Goal: Find specific page/section: Find specific page/section

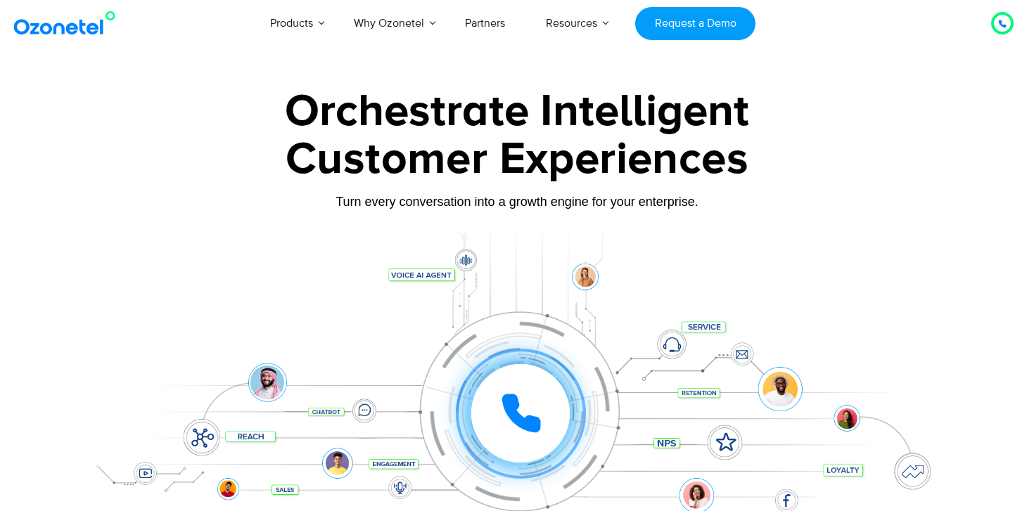
scroll to position [1120, 0]
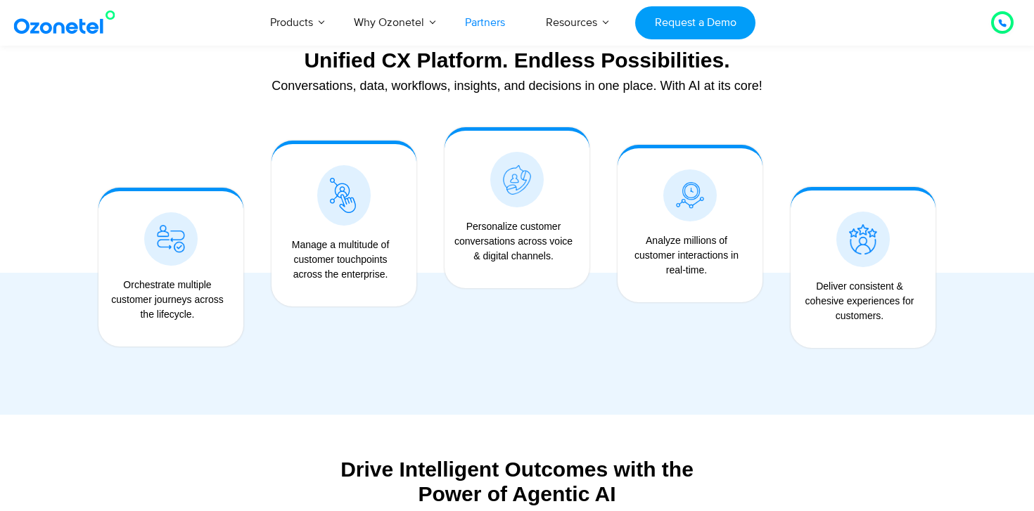
click at [477, 33] on link "Partners" at bounding box center [484, 22] width 81 height 46
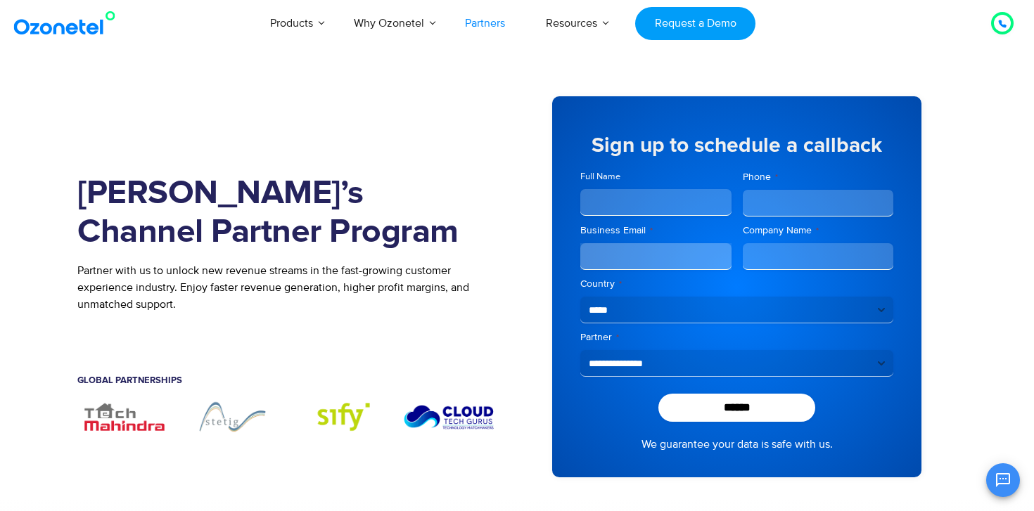
click at [1008, 19] on div at bounding box center [1001, 23] width 17 height 17
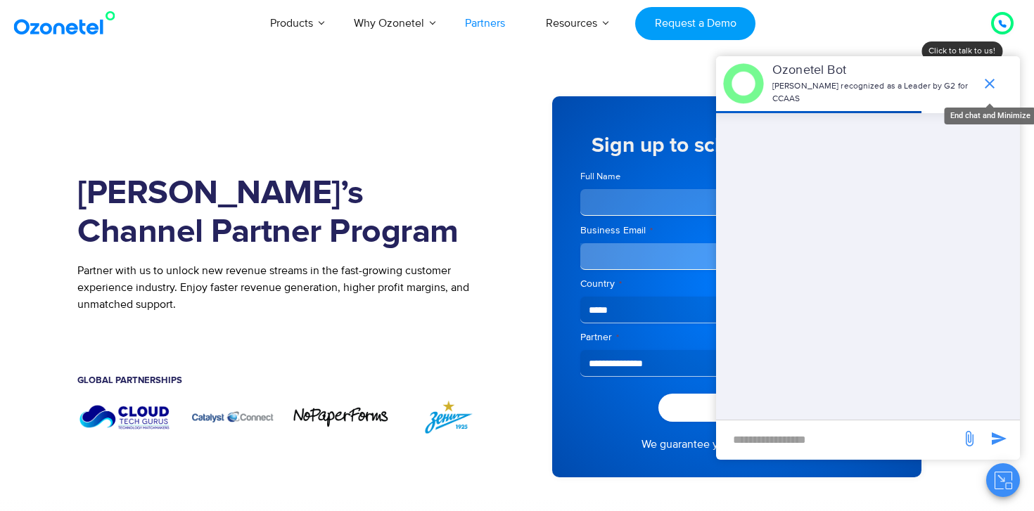
click at [987, 90] on icon "end chat or minimize" at bounding box center [989, 83] width 17 height 17
